Goal: Task Accomplishment & Management: Complete application form

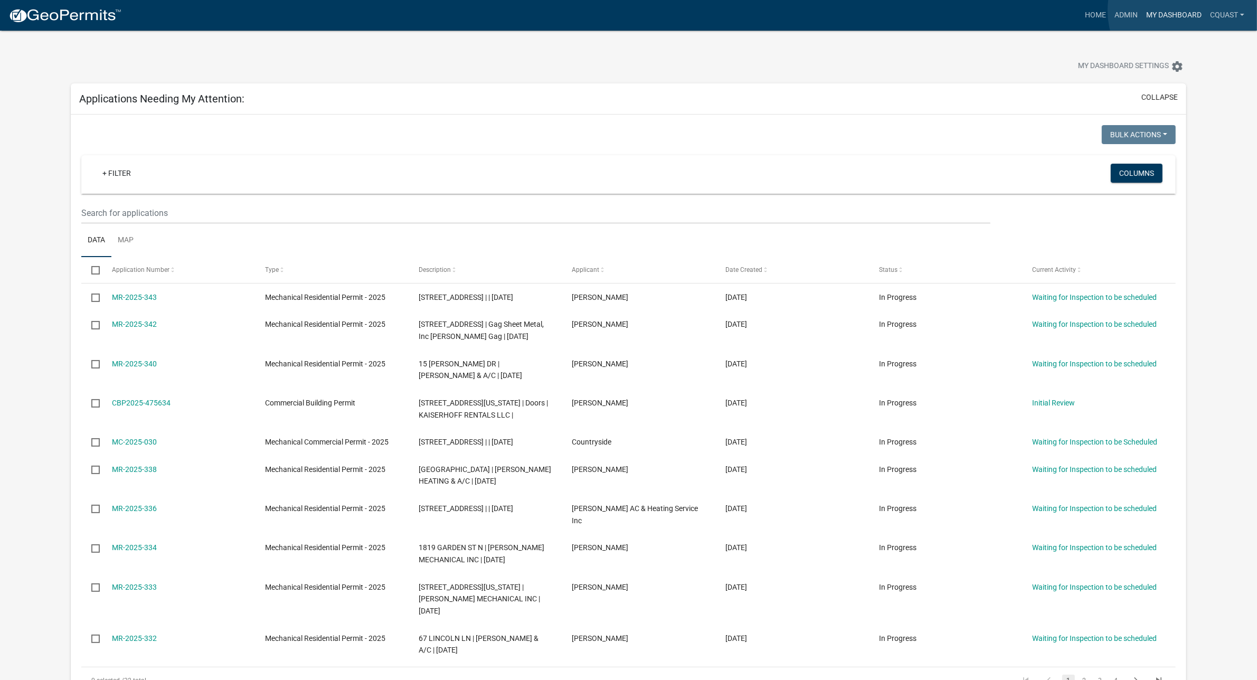
click at [1187, 11] on link "My Dashboard" at bounding box center [1174, 15] width 64 height 20
click at [1186, 12] on link "My Dashboard" at bounding box center [1174, 15] width 64 height 20
click at [1167, 12] on link "My Dashboard" at bounding box center [1174, 15] width 64 height 20
click at [1082, 9] on link "Home" at bounding box center [1095, 15] width 30 height 20
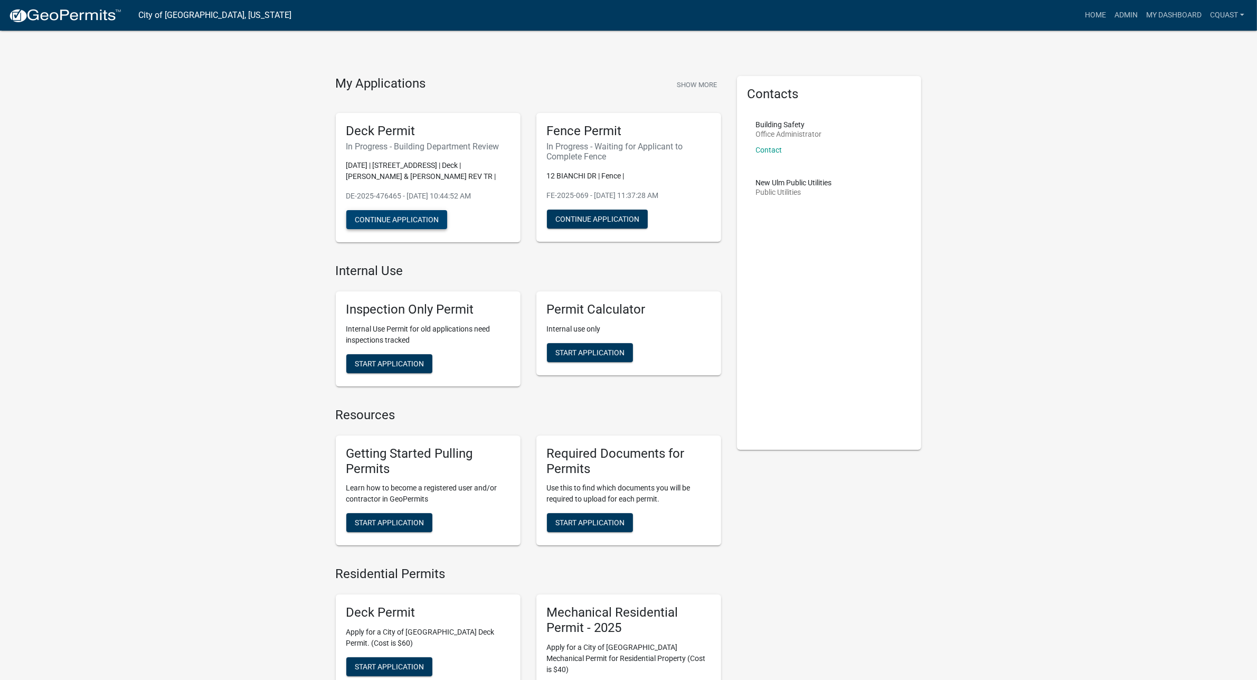
click at [386, 211] on button "Continue Application" at bounding box center [396, 219] width 101 height 19
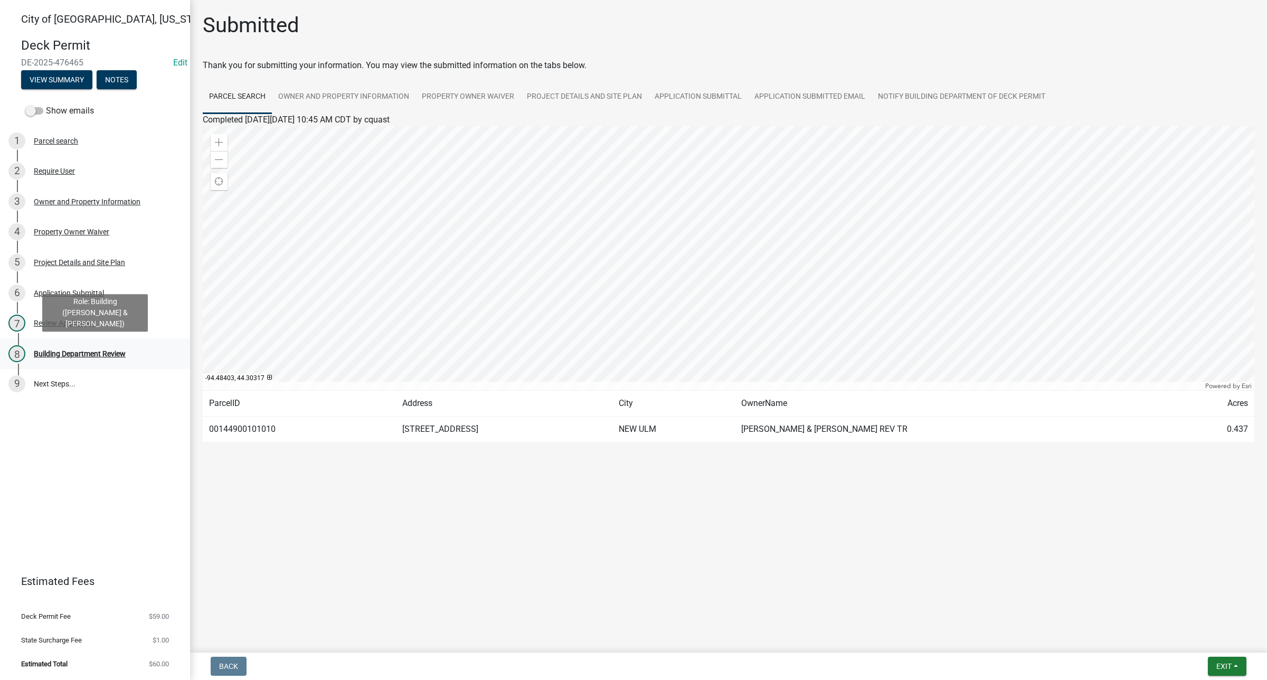
drag, startPoint x: 91, startPoint y: 351, endPoint x: 122, endPoint y: 360, distance: 32.9
click at [91, 351] on div "Building Department Review" at bounding box center [80, 353] width 92 height 7
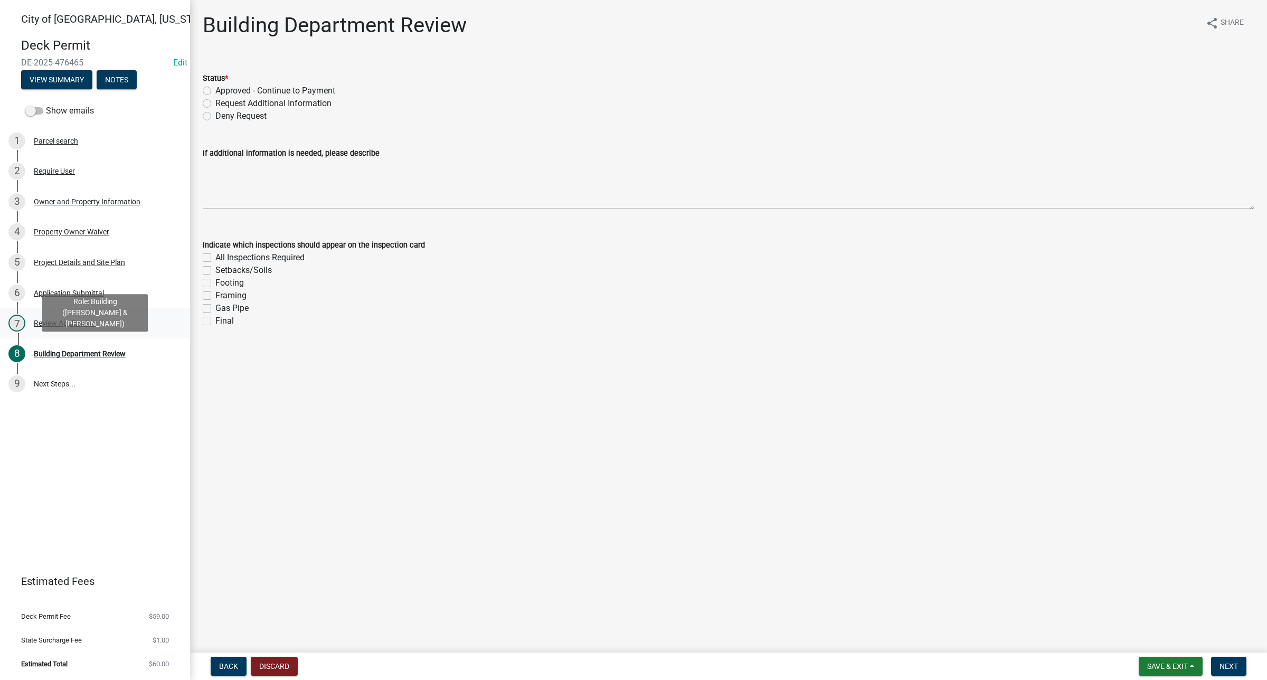
click at [80, 335] on link "7 Review Application" at bounding box center [95, 323] width 190 height 31
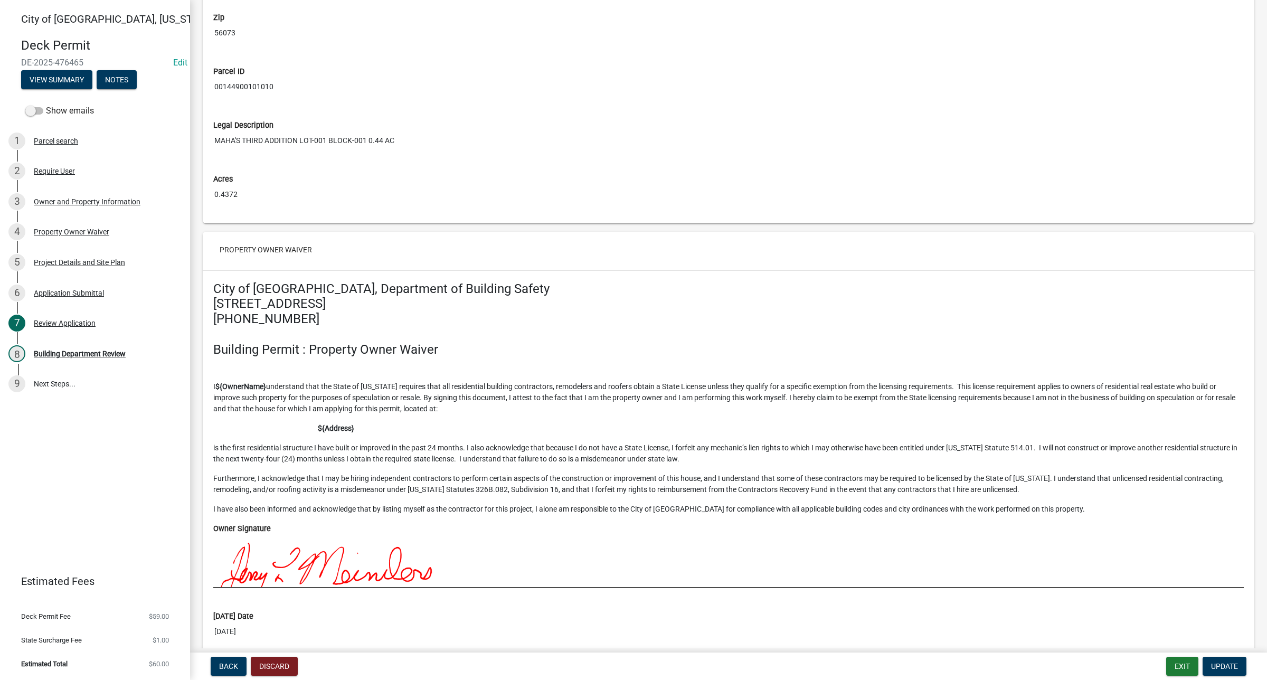
scroll to position [1275, 0]
